Goal: Information Seeking & Learning: Learn about a topic

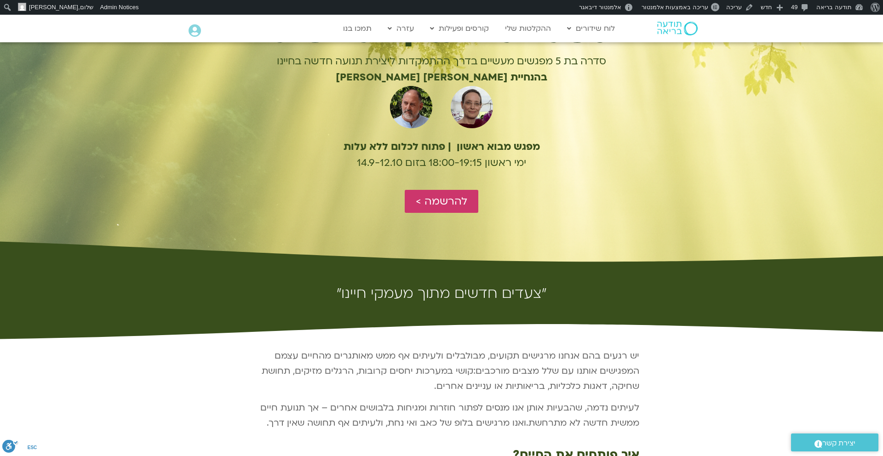
scroll to position [80, 0]
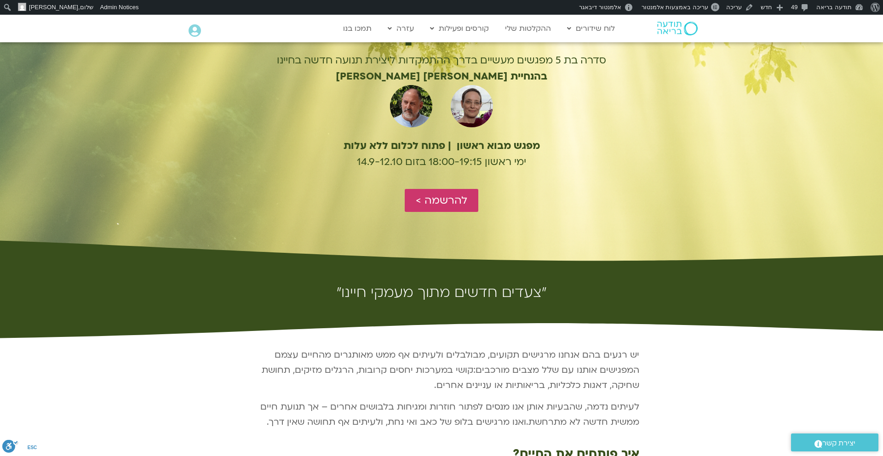
click at [516, 144] on b "מפגש מבוא ראשון | פתוח לכלום ללא עלות" at bounding box center [441, 146] width 196 height 14
copy b "מפגש מבוא ראשון | פתוח לכלום ללא עלות"
click at [515, 160] on p "ימי ראשון 18:00-19:15 בזום 14.9-12.10" at bounding box center [441, 162] width 398 height 16
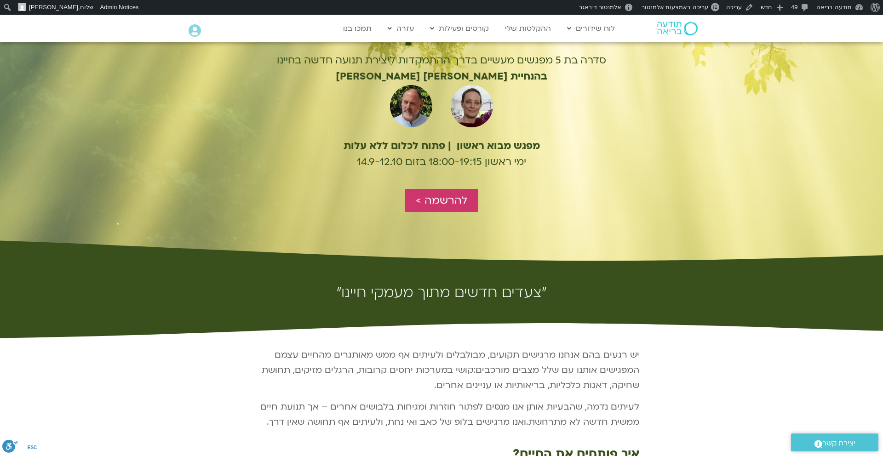
click at [536, 145] on b "מפגש מבוא ראשון | פתוח לכלום ללא עלות" at bounding box center [441, 146] width 196 height 14
copy b "מפגש מבוא ראשון | פתוח לכלום ללא עלות"
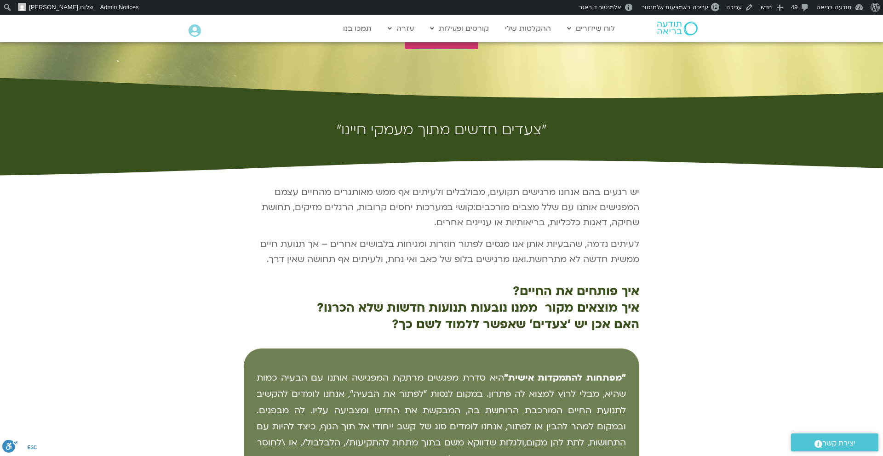
scroll to position [0, 0]
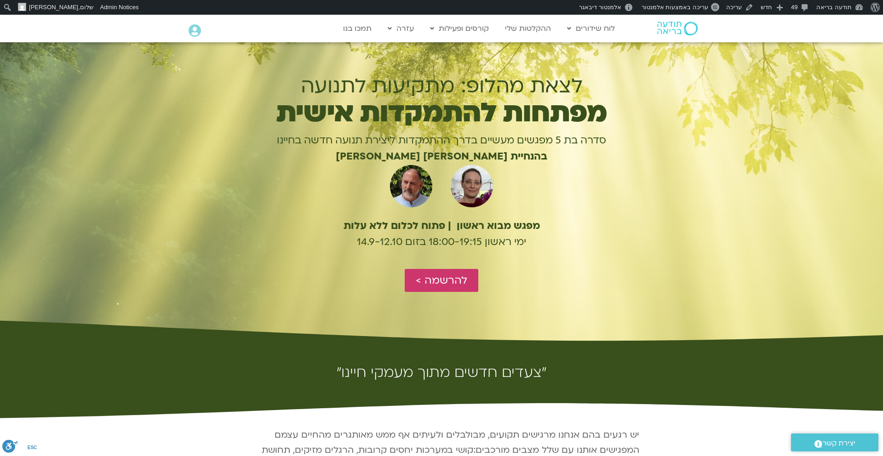
click at [478, 241] on p "ימי ראשון 18:00-19:15 בזום 14.9-12.10" at bounding box center [441, 242] width 398 height 16
copy div "ימי ראשון 18:00-19:15 בזום 14.9-12.10"
click at [597, 215] on div "מפגש מבוא ראשון | פתוח לכלום ללא עלות ימי ראשון 18:00-19:15 בזום 14.9-12.10" at bounding box center [441, 239] width 398 height 54
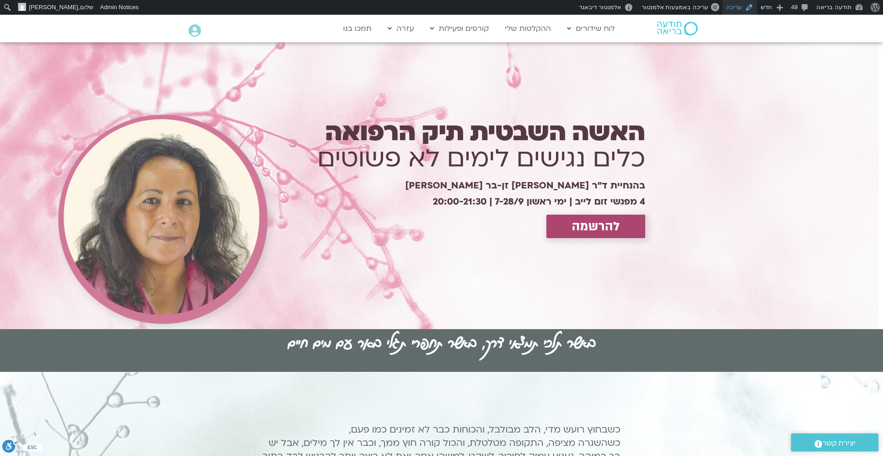
click at [741, 8] on link "עריכה" at bounding box center [739, 7] width 34 height 15
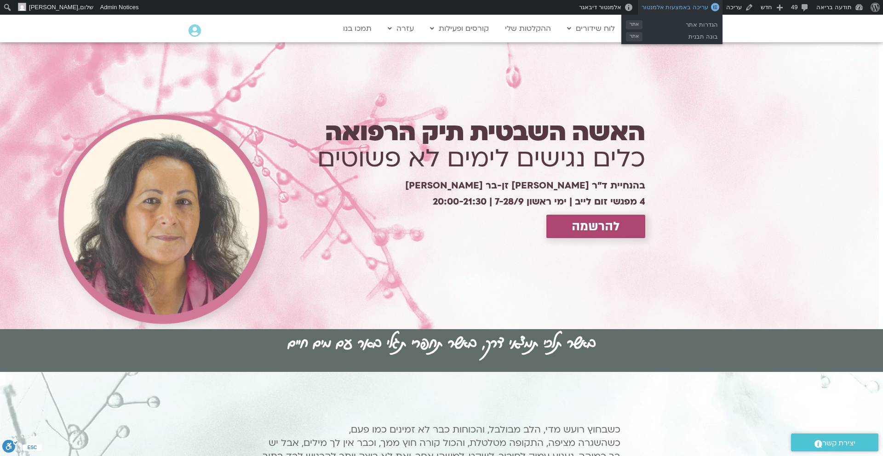
click at [670, 7] on span "עריכה באמצעות אלמנטור" at bounding box center [674, 7] width 67 height 7
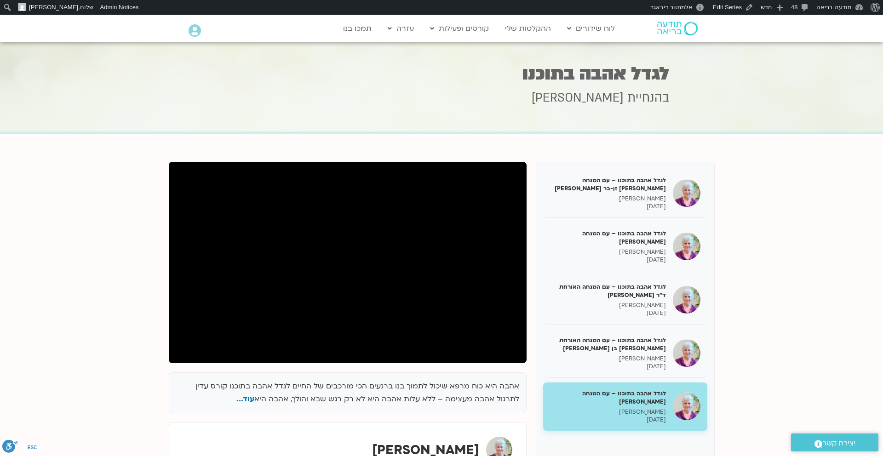
click at [736, 104] on div at bounding box center [441, 88] width 883 height 92
